Goal: Information Seeking & Learning: Learn about a topic

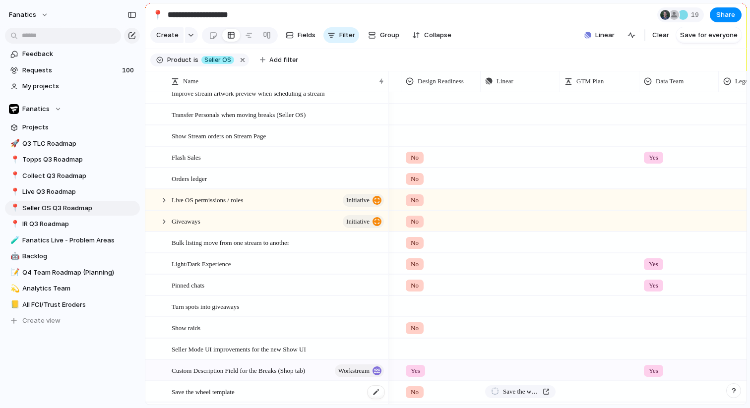
scroll to position [443, 0]
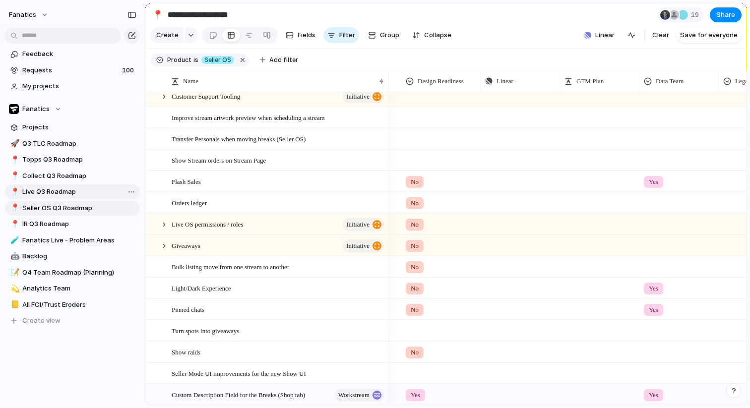
click at [47, 196] on span "Live Q3 Roadmap" at bounding box center [79, 192] width 114 height 10
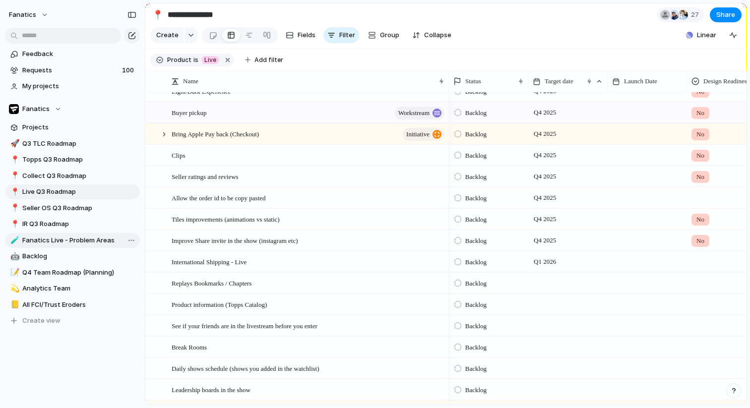
scroll to position [0, 0]
click at [60, 213] on link "📍 Seller OS Q3 Roadmap" at bounding box center [72, 207] width 135 height 15
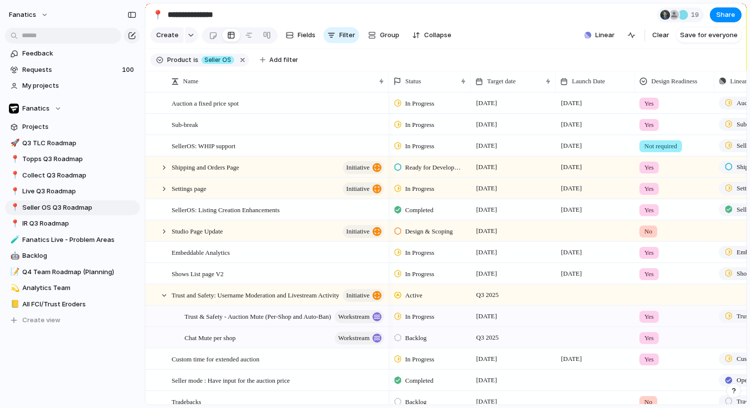
type input "**********"
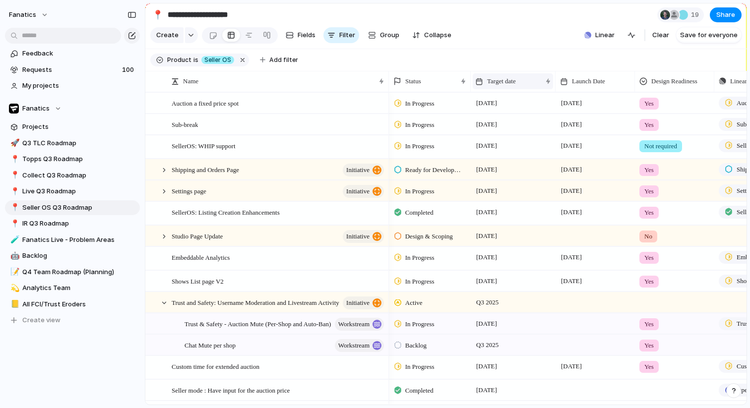
click at [505, 85] on span "Target date" at bounding box center [501, 81] width 29 height 10
click at [514, 135] on span "Sort ascending" at bounding box center [516, 135] width 48 height 10
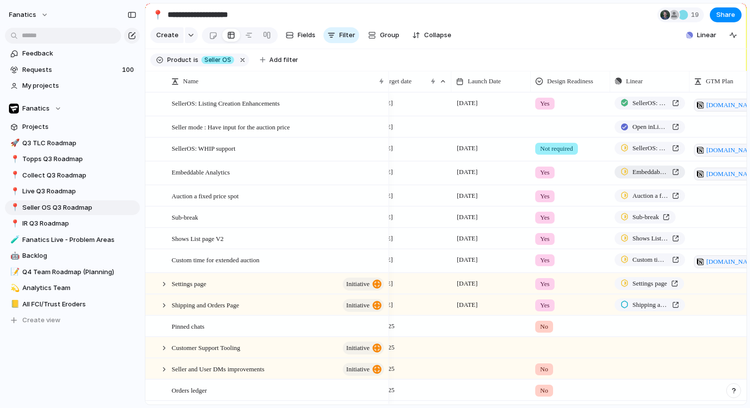
scroll to position [0, 114]
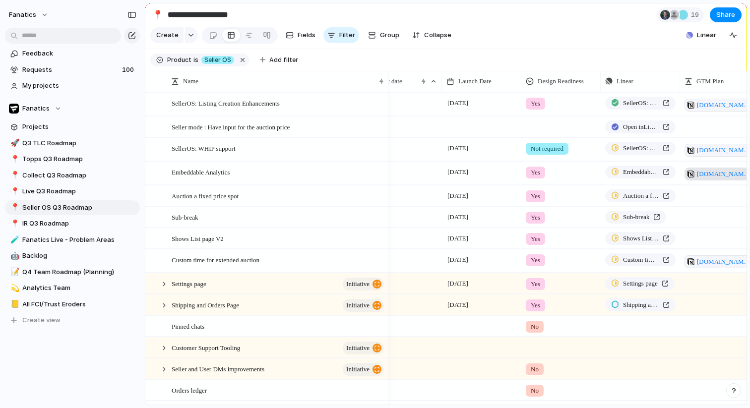
click at [709, 173] on span "[DOMAIN_NAME][URL]" at bounding box center [724, 174] width 55 height 10
click at [696, 149] on link "[DOMAIN_NAME][URL]" at bounding box center [719, 150] width 70 height 13
